Goal: Transaction & Acquisition: Register for event/course

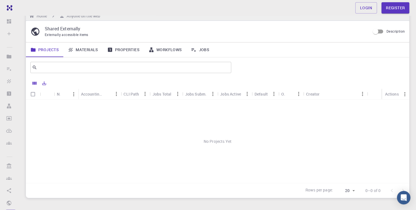
scroll to position [11, 0]
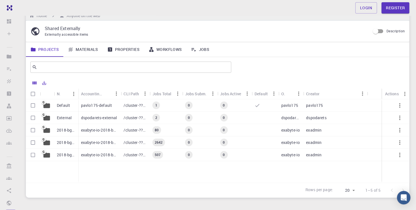
click at [93, 105] on p "pavlo175-default" at bounding box center [96, 106] width 31 height 6
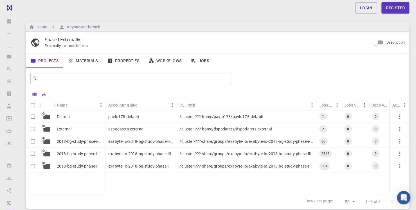
scroll to position [11, 0]
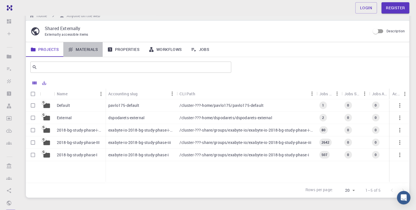
click at [87, 51] on link "Materials" at bounding box center [82, 49] width 39 height 15
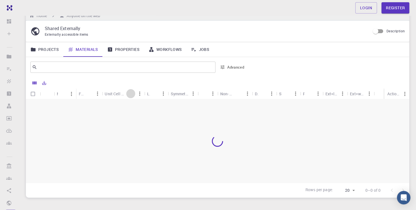
click at [128, 93] on icon "Sort" at bounding box center [131, 94] width 6 height 6
click at [394, 7] on link "Register" at bounding box center [395, 7] width 28 height 11
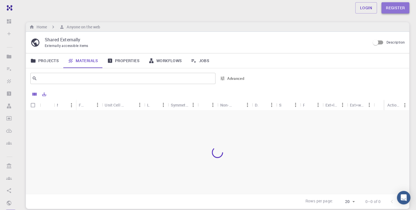
click at [400, 12] on link "Register" at bounding box center [395, 7] width 28 height 11
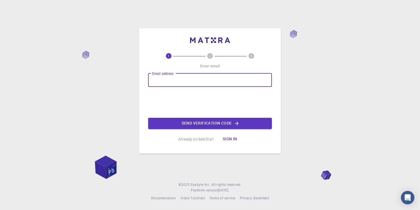
click at [175, 78] on input "Email address" at bounding box center [210, 79] width 124 height 13
type input "[PERSON_NAME][EMAIL_ADDRESS][DOMAIN_NAME]"
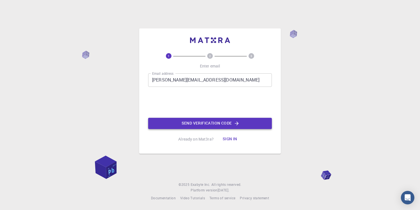
click at [201, 122] on button "Send verification code" at bounding box center [210, 123] width 124 height 11
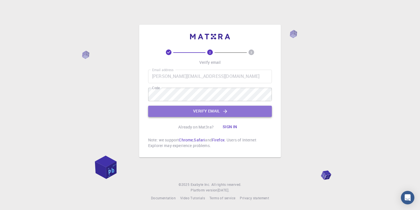
click at [217, 108] on button "Verify email" at bounding box center [210, 111] width 124 height 11
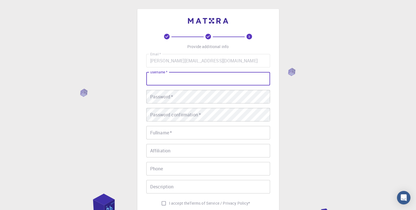
click at [179, 85] on input "username   *" at bounding box center [208, 78] width 124 height 13
type input "[PERSON_NAME]"
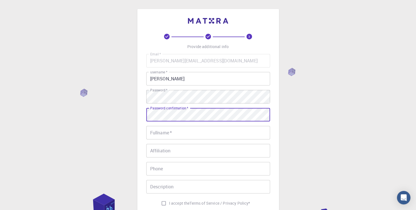
scroll to position [33, 0]
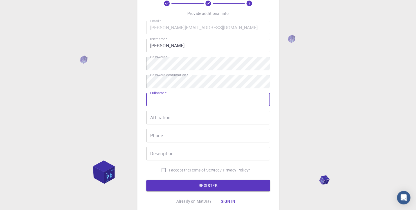
click at [173, 99] on input "Fullname   *" at bounding box center [208, 99] width 124 height 13
type input "[PERSON_NAME]"
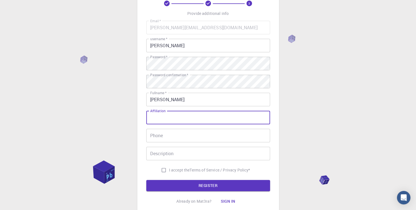
click at [171, 114] on input "Affiliation" at bounding box center [208, 117] width 124 height 13
type input "IIT ROPAR"
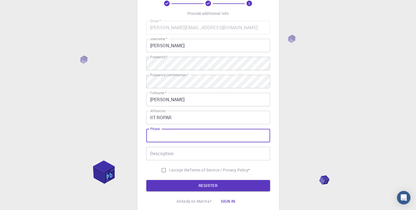
click at [173, 141] on input "Phone" at bounding box center [208, 135] width 124 height 13
type input "919805936811"
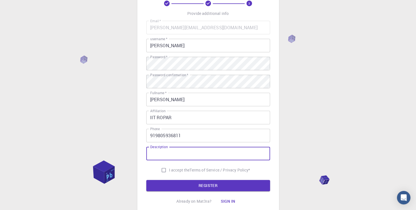
click at [167, 154] on input "Description" at bounding box center [208, 153] width 124 height 13
type input "Research Scholar"
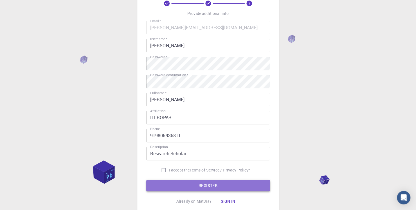
click at [202, 185] on button "REGISTER" at bounding box center [208, 185] width 124 height 11
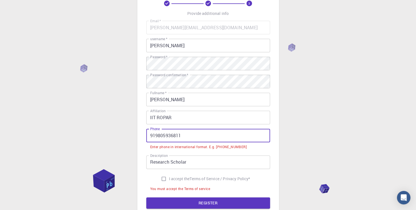
click at [152, 136] on input "919805936811" at bounding box center [208, 135] width 124 height 13
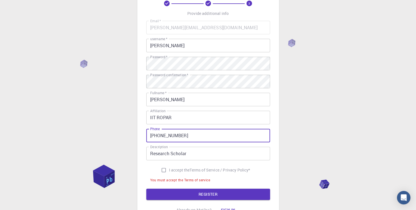
type input "[PHONE_NUMBER]"
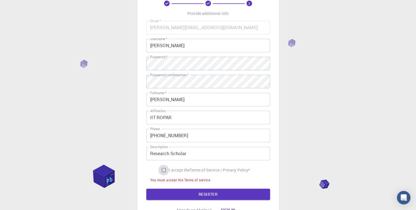
click at [162, 171] on input "I accept the Terms of Service / Privacy Policy *" at bounding box center [163, 170] width 11 height 11
checkbox input "true"
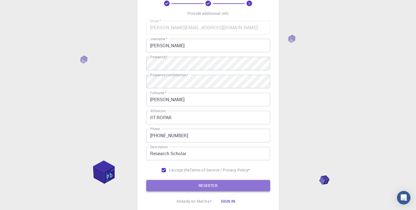
click at [199, 185] on button "REGISTER" at bounding box center [208, 185] width 124 height 11
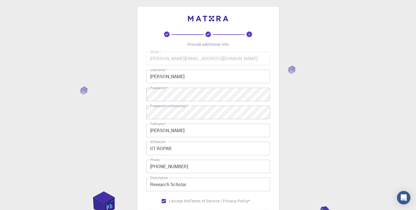
scroll to position [0, 0]
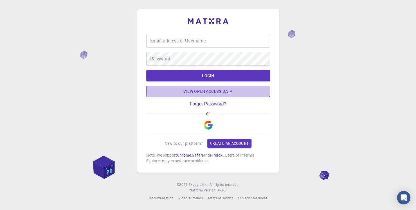
click at [204, 92] on link "View open access data" at bounding box center [208, 91] width 124 height 11
